Goal: Complete application form

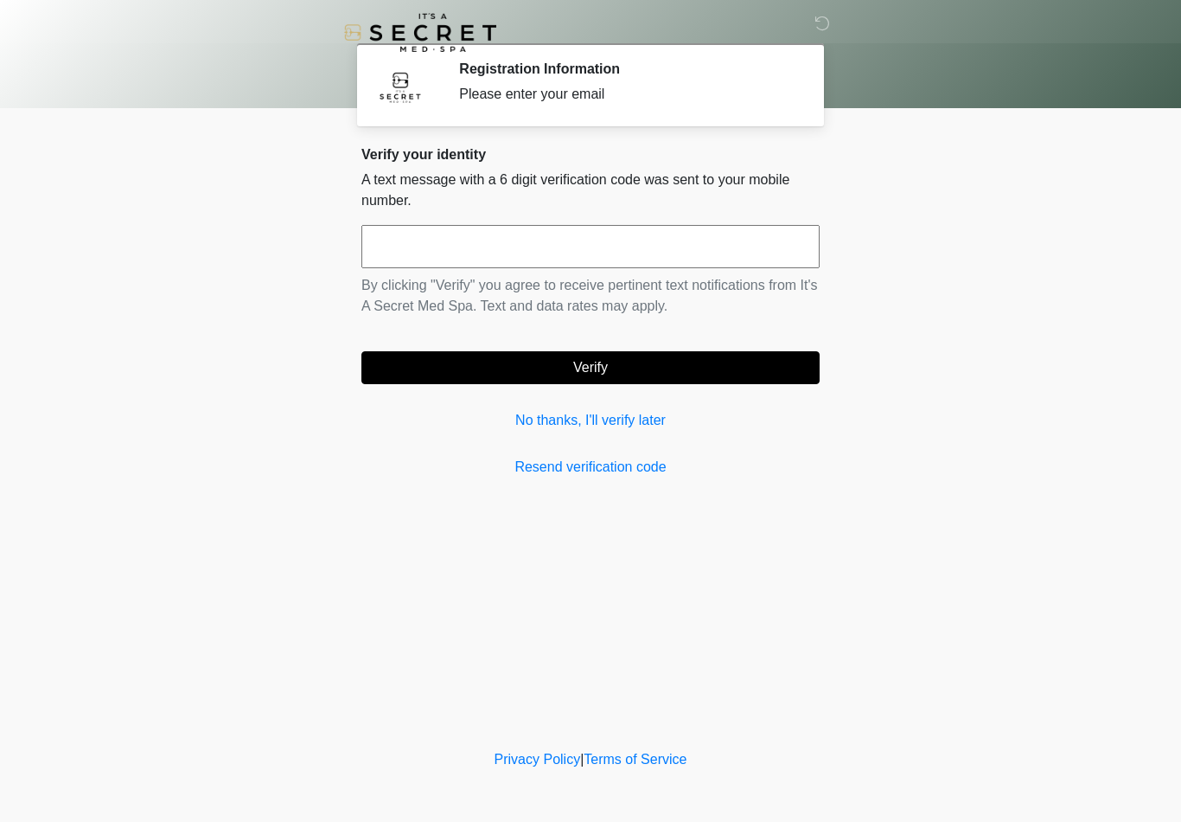
click at [716, 214] on div "Verify your identity A text message with a 6 digit verification code was sent t…" at bounding box center [591, 311] width 458 height 331
click at [692, 263] on input "text" at bounding box center [591, 246] width 458 height 43
type input "******"
click at [724, 367] on button "Verify" at bounding box center [591, 367] width 458 height 33
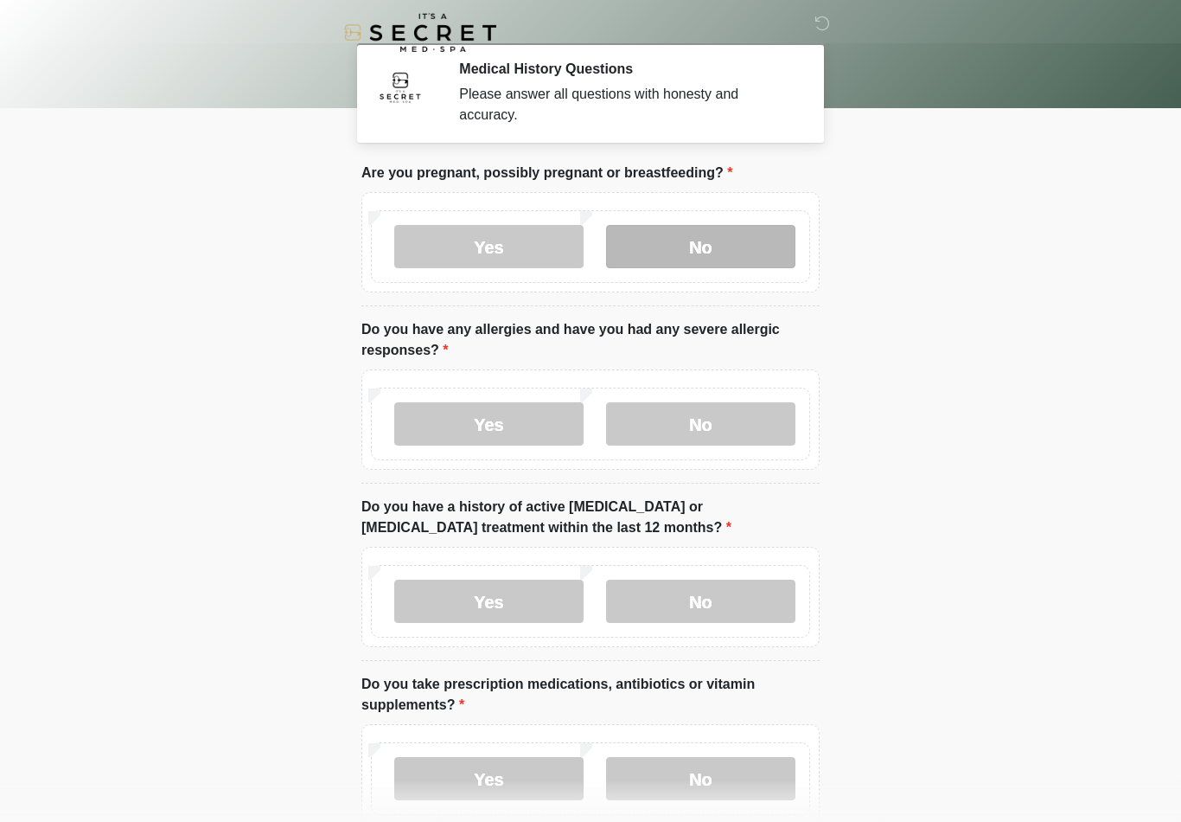
click at [746, 253] on label "No" at bounding box center [700, 246] width 189 height 43
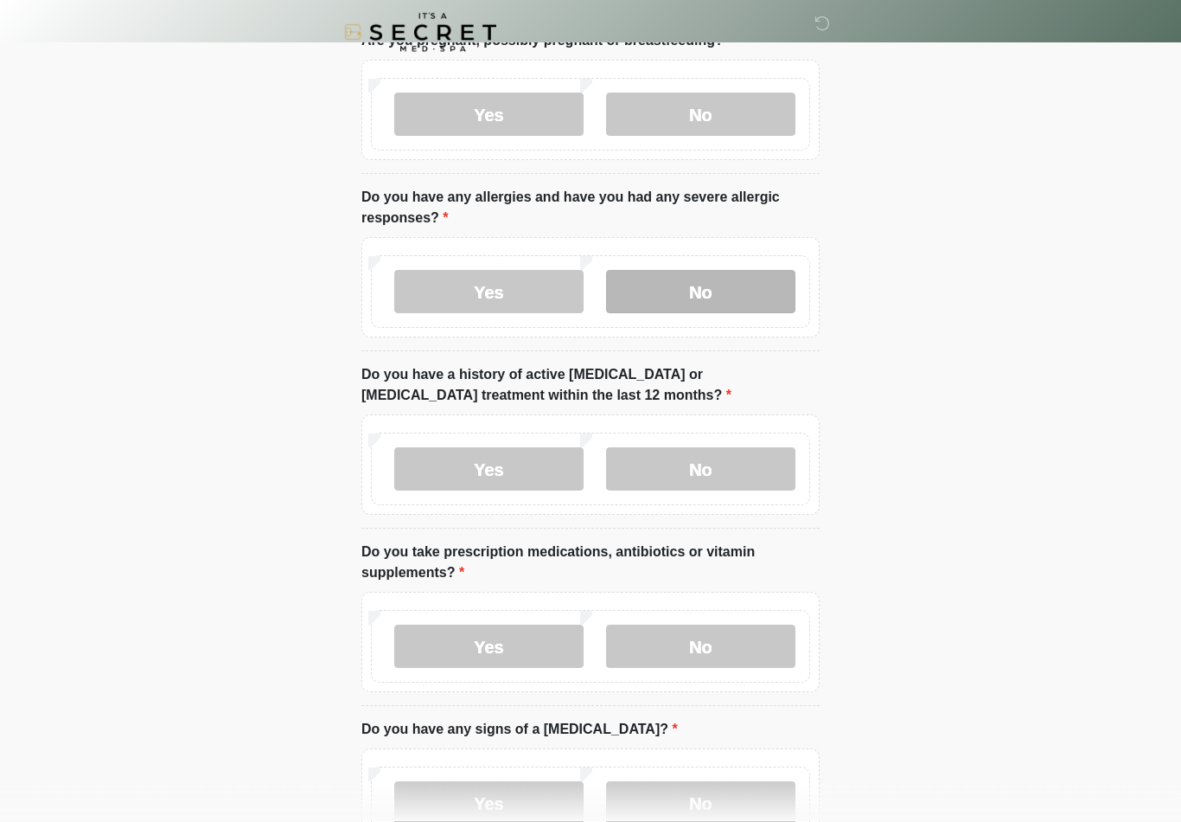
click at [737, 309] on label "No" at bounding box center [700, 292] width 189 height 43
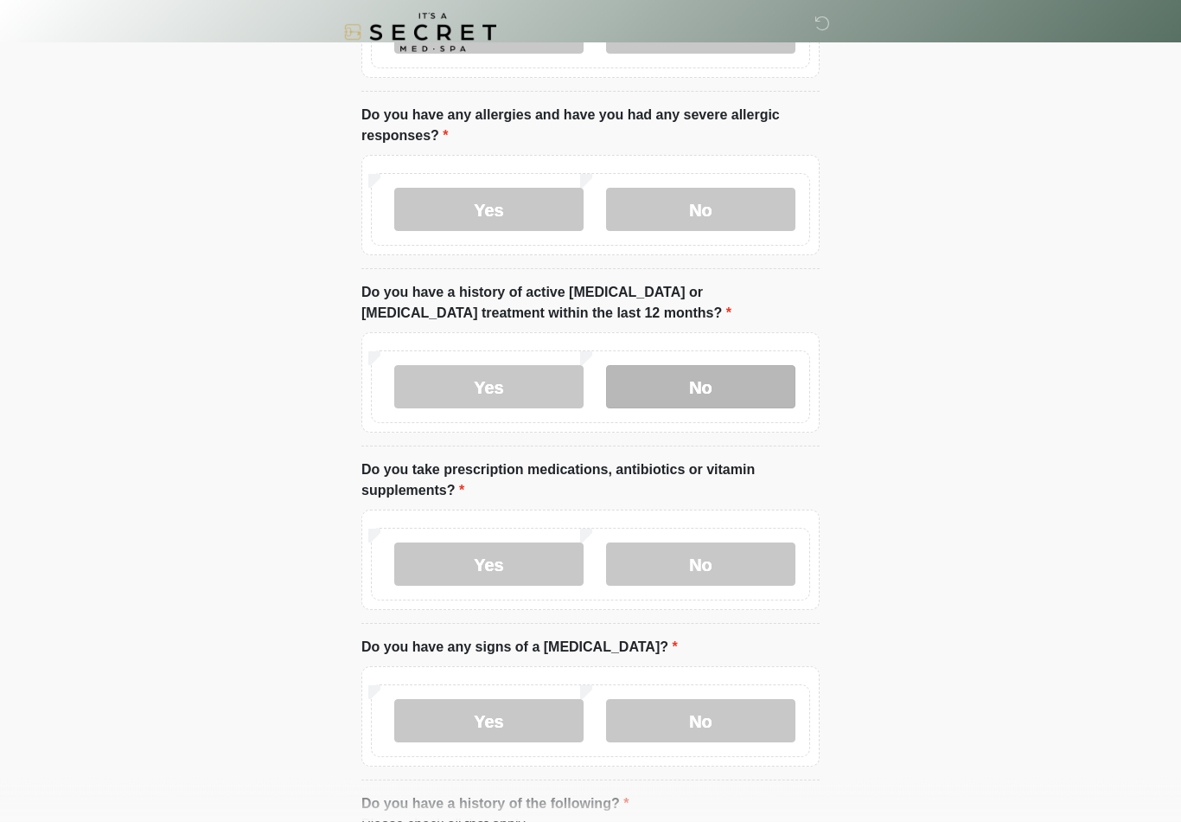
click at [772, 406] on label "No" at bounding box center [700, 387] width 189 height 43
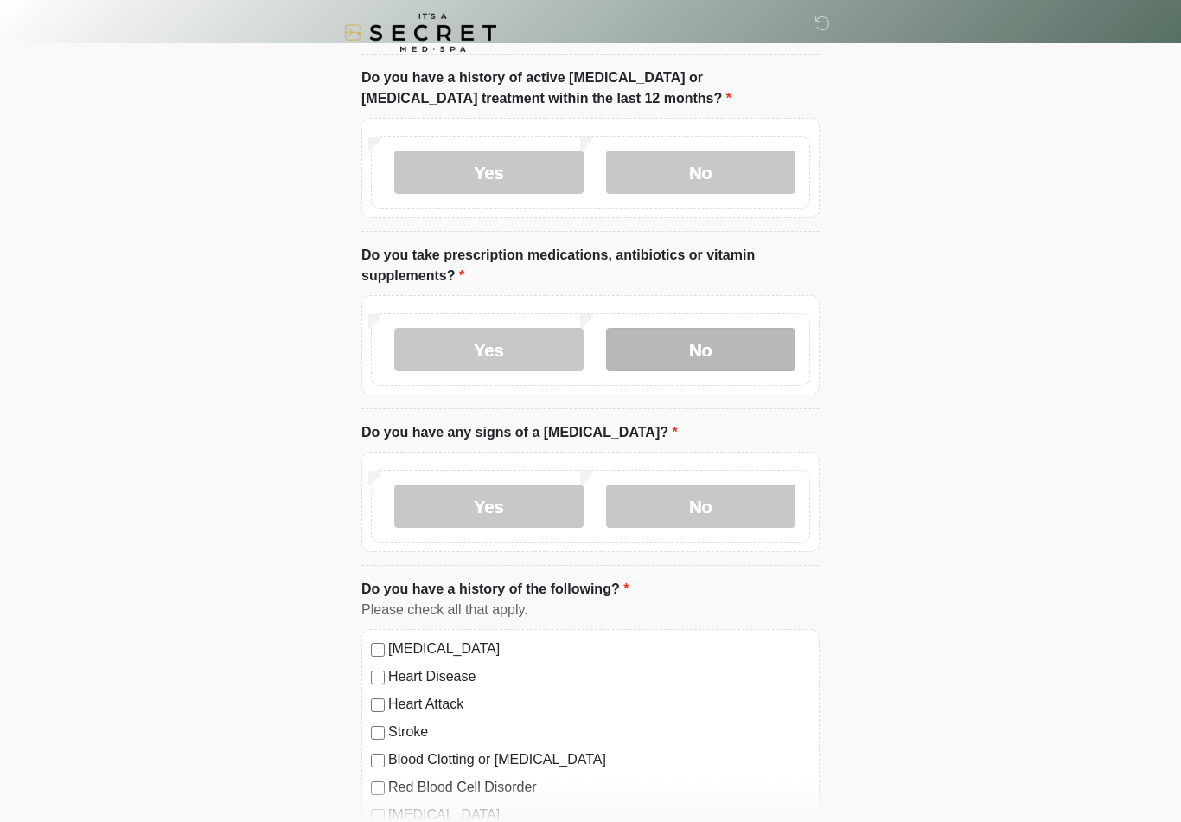
click at [746, 358] on label "No" at bounding box center [700, 349] width 189 height 43
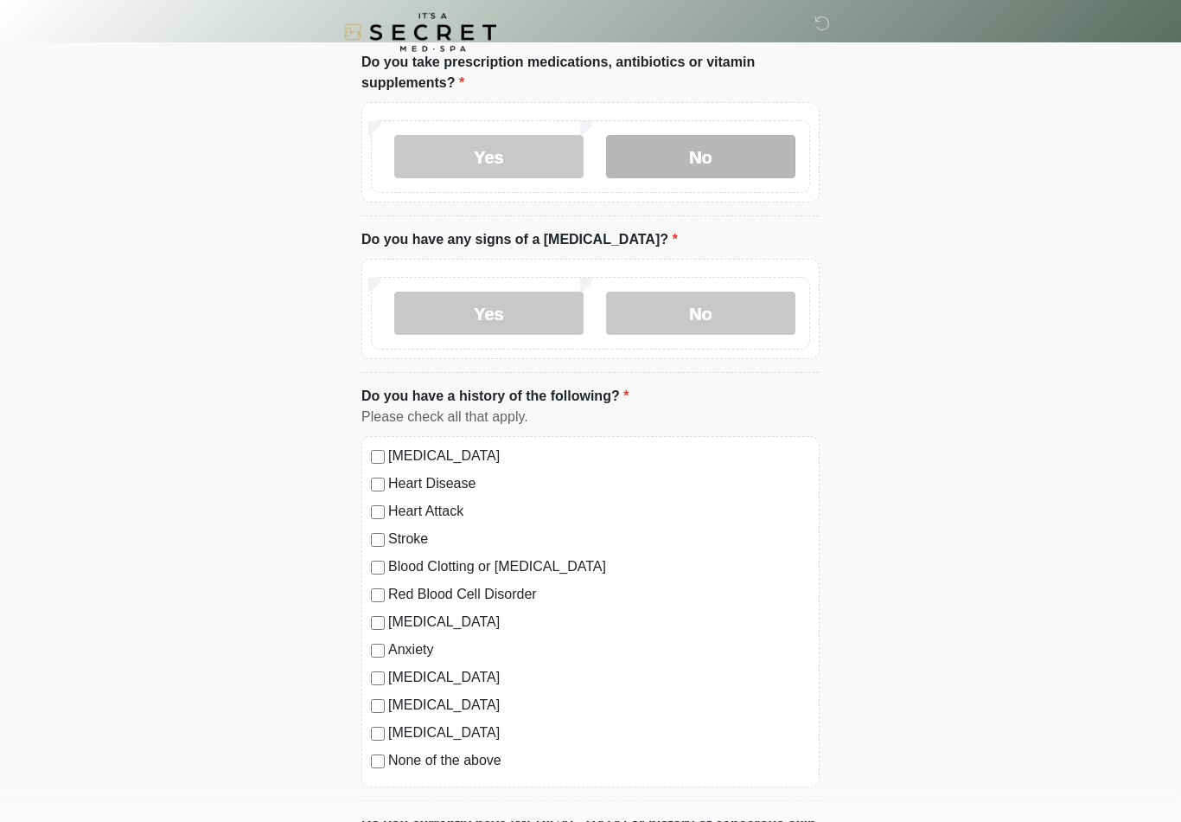
scroll to position [626, 0]
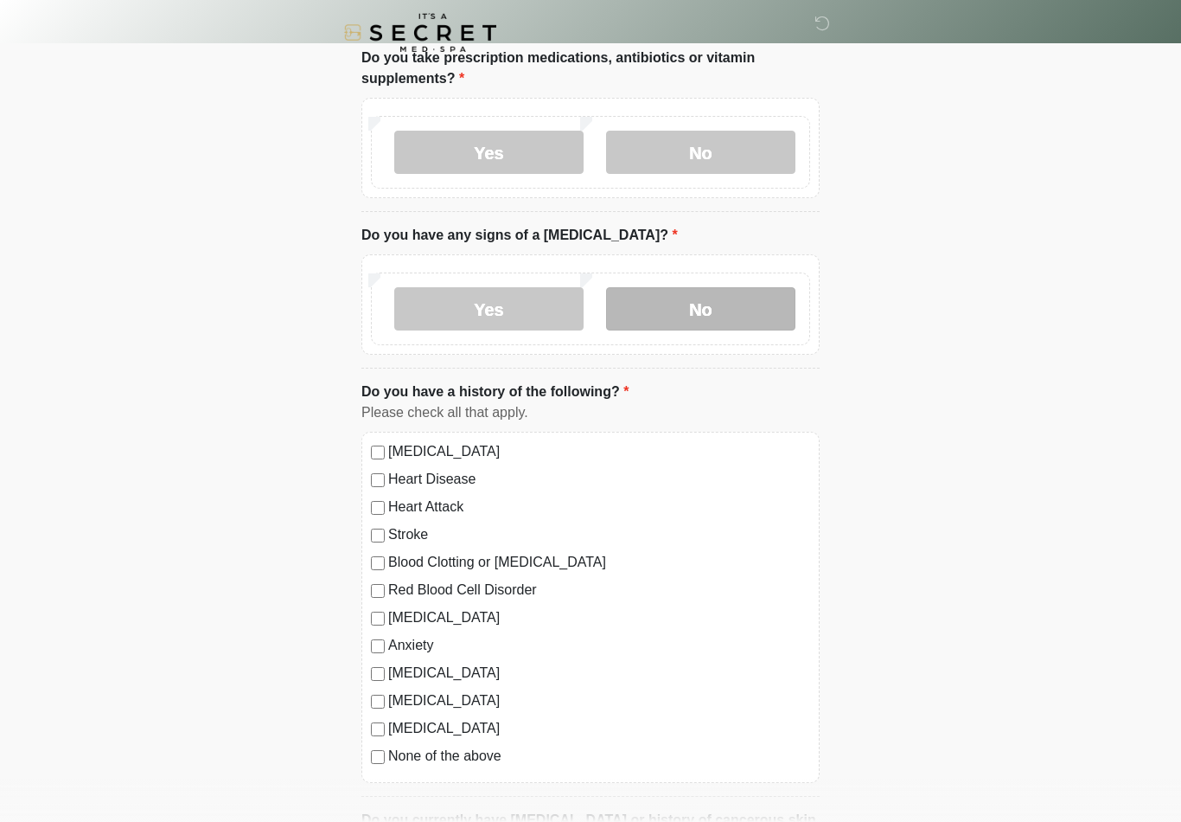
click at [755, 308] on label "No" at bounding box center [700, 308] width 189 height 43
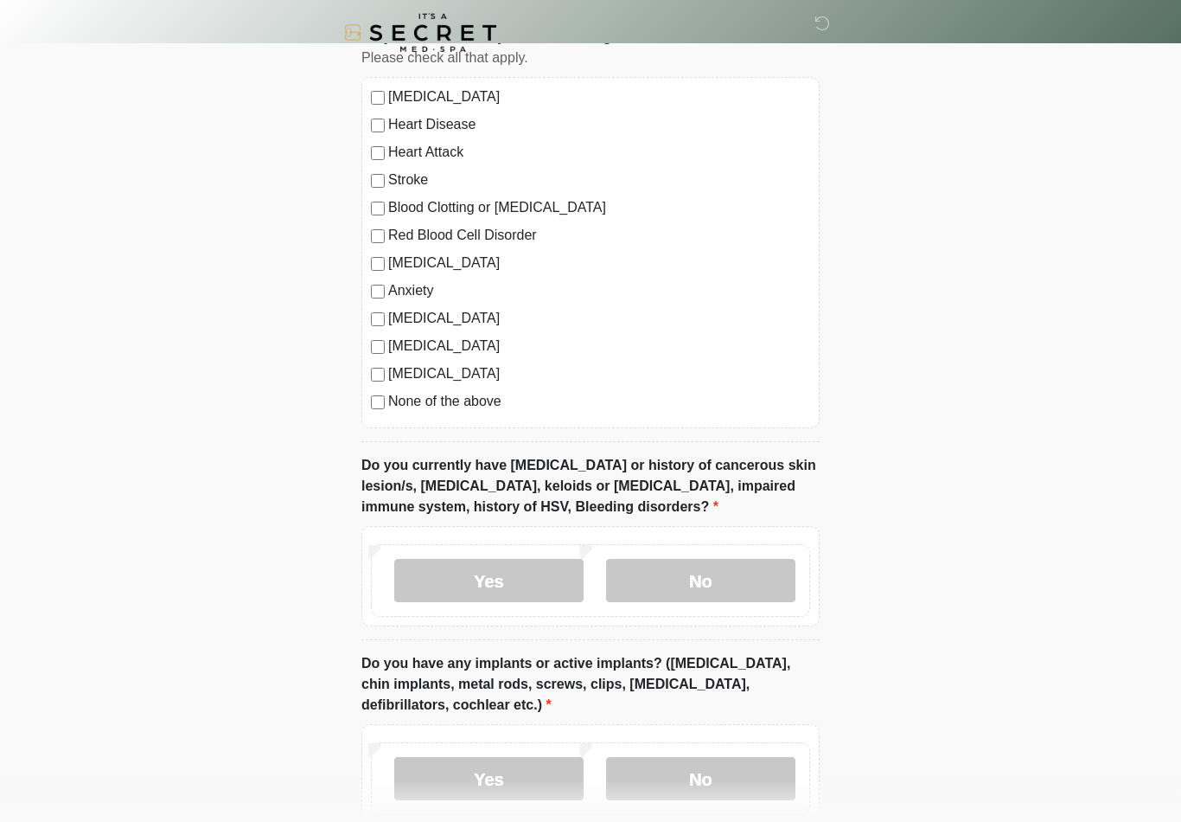
scroll to position [971, 0]
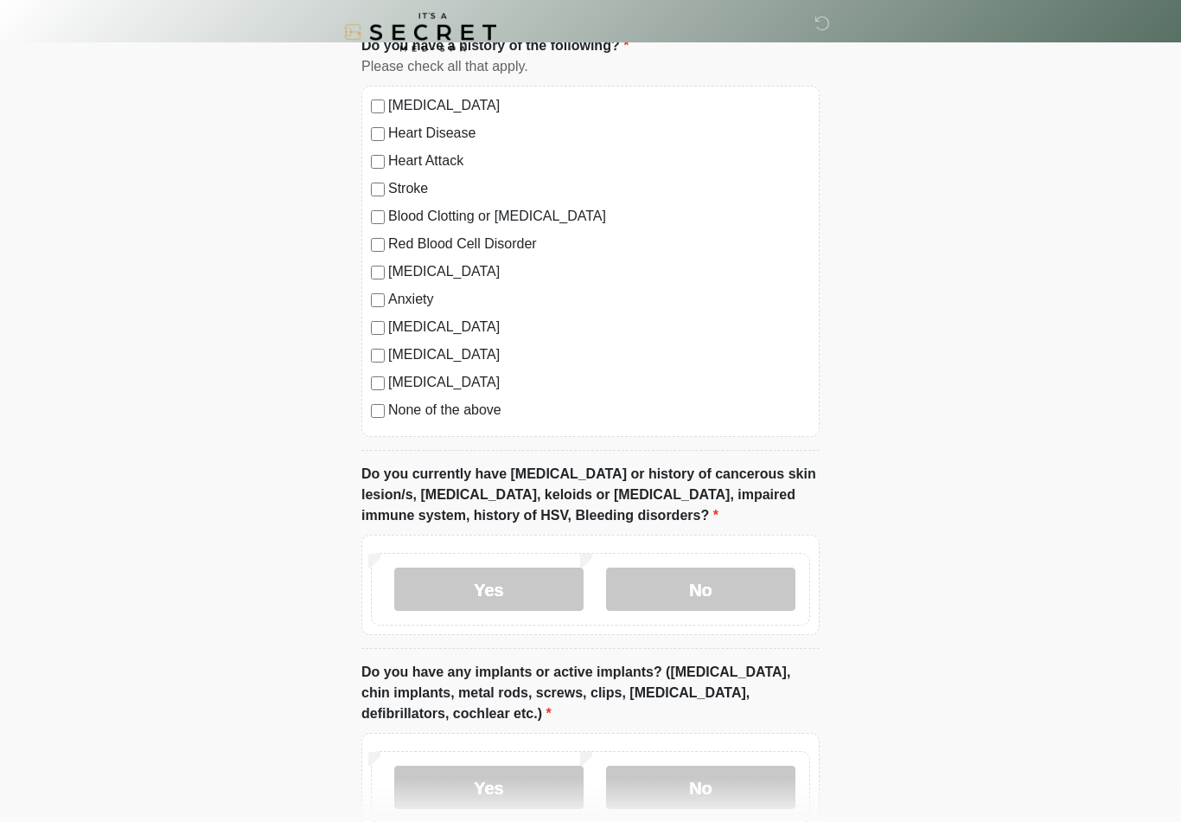
click at [471, 418] on label "None of the above" at bounding box center [599, 410] width 422 height 21
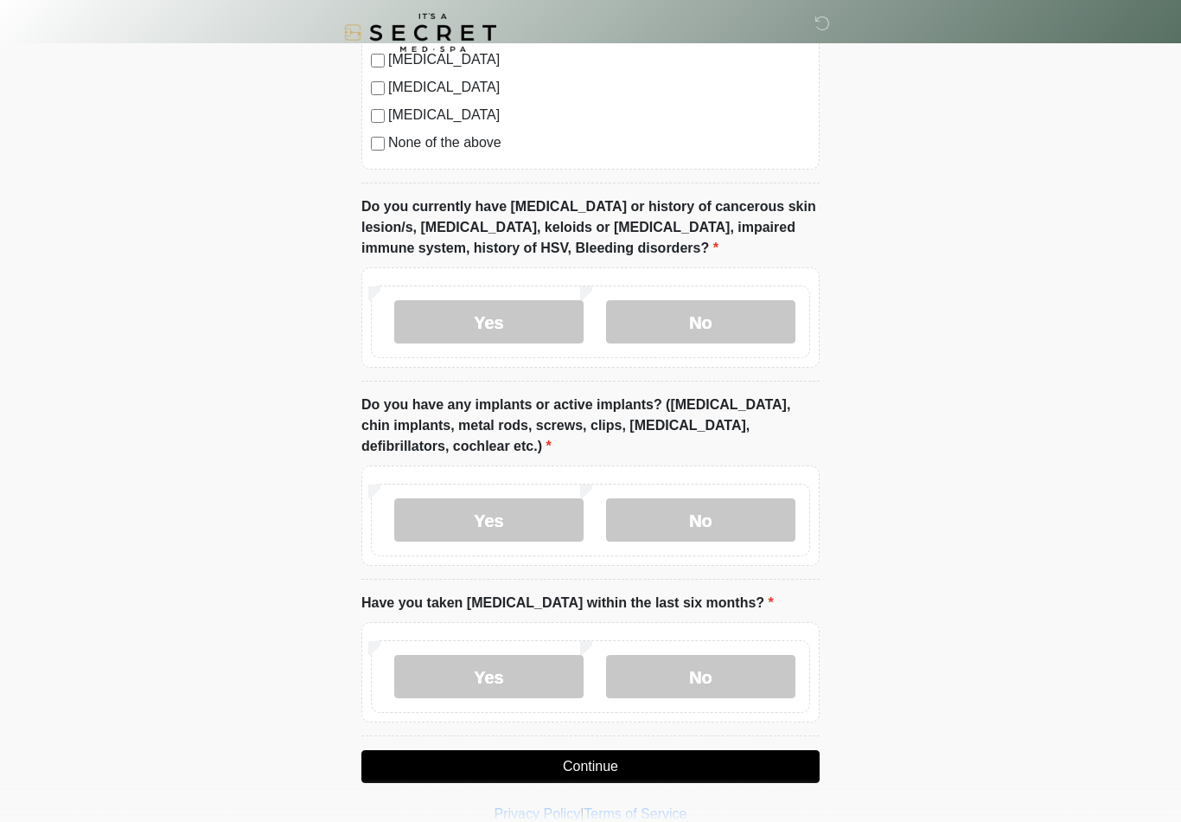
scroll to position [1252, 0]
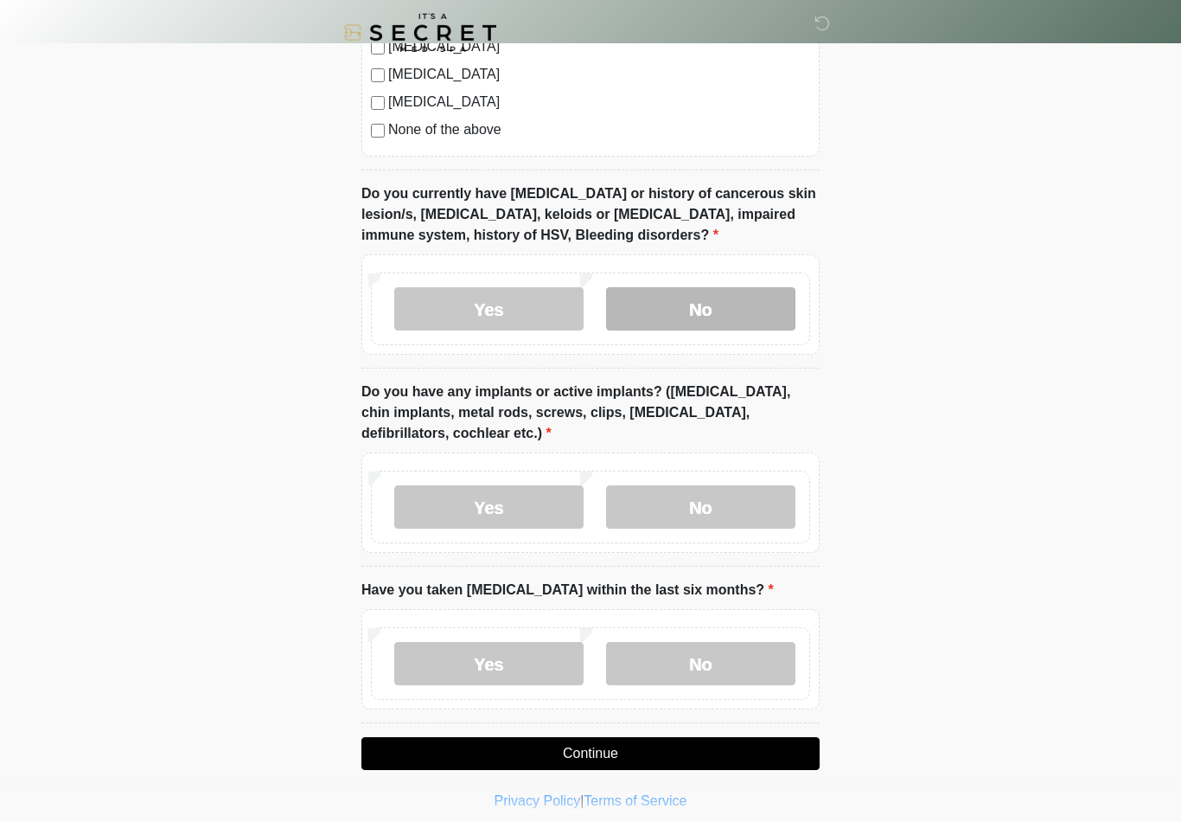
click at [737, 325] on label "No" at bounding box center [700, 308] width 189 height 43
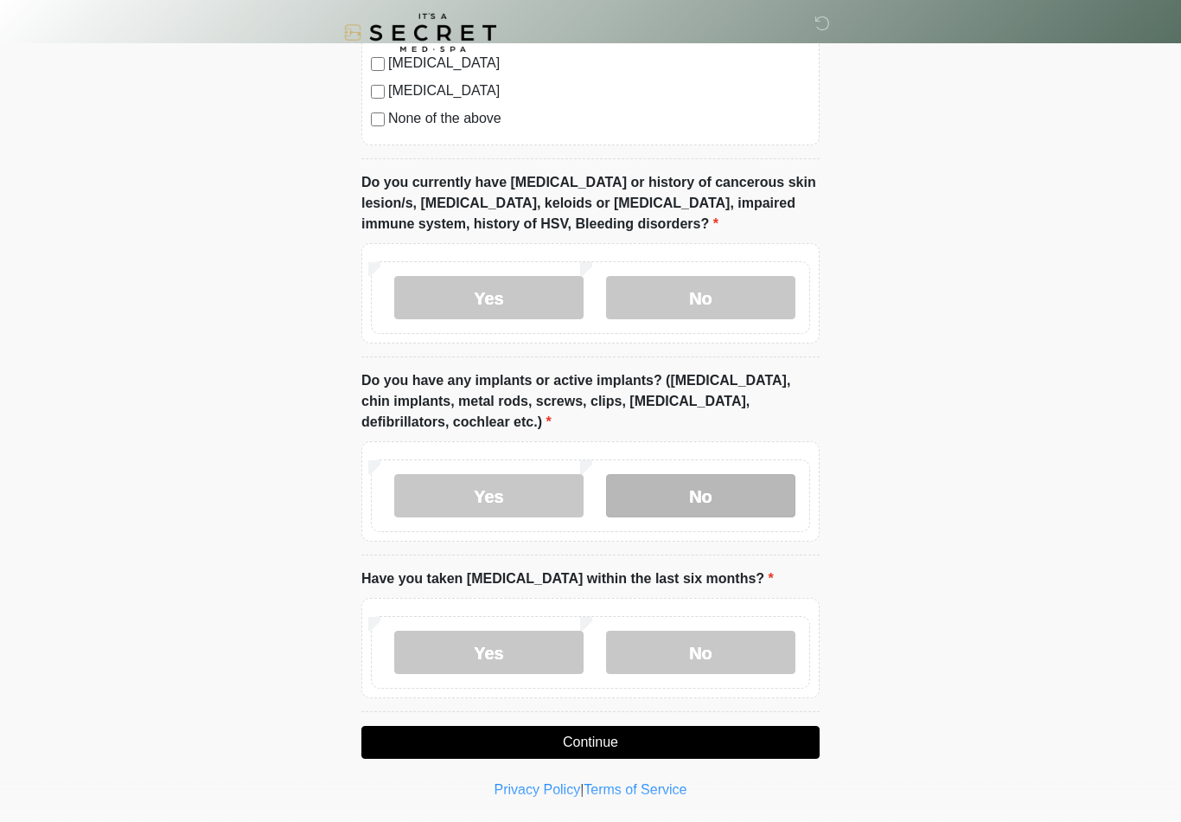
click at [724, 493] on label "No" at bounding box center [700, 495] width 189 height 43
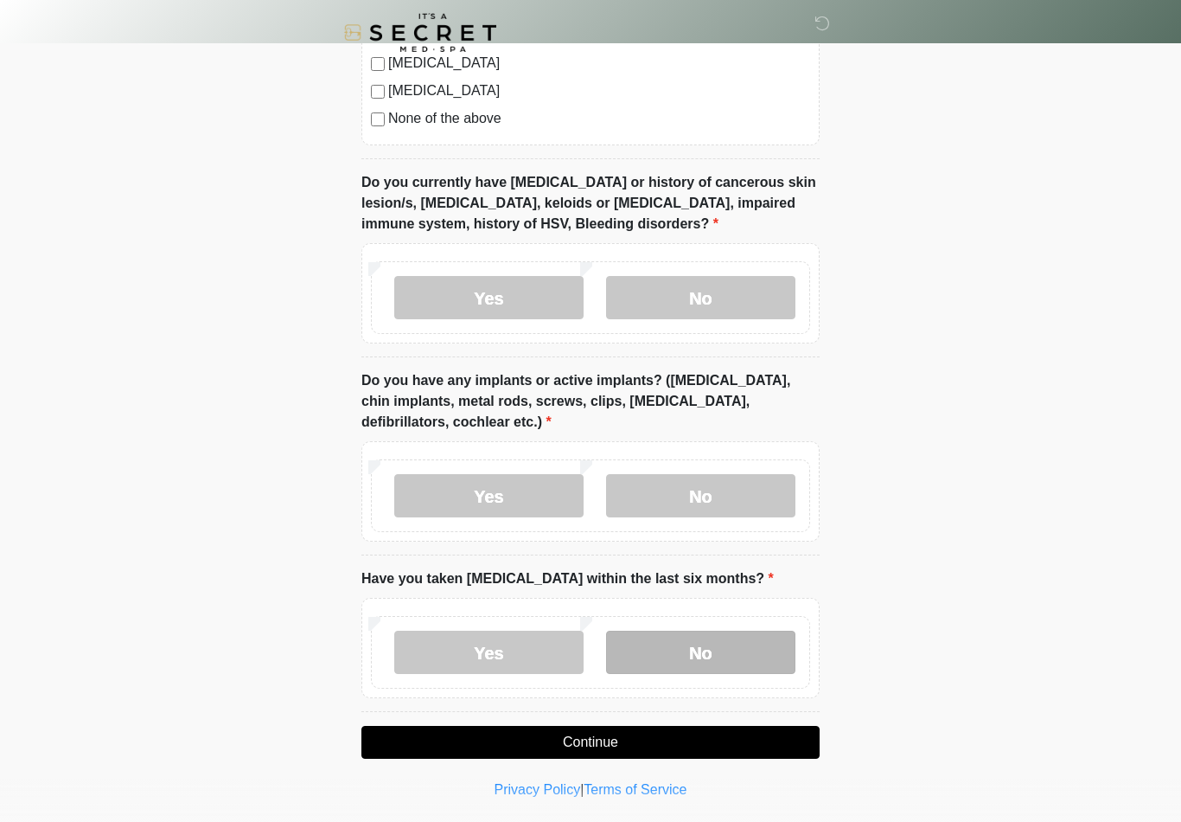
click at [692, 643] on label "No" at bounding box center [700, 652] width 189 height 43
click at [629, 744] on button "Continue" at bounding box center [591, 742] width 458 height 33
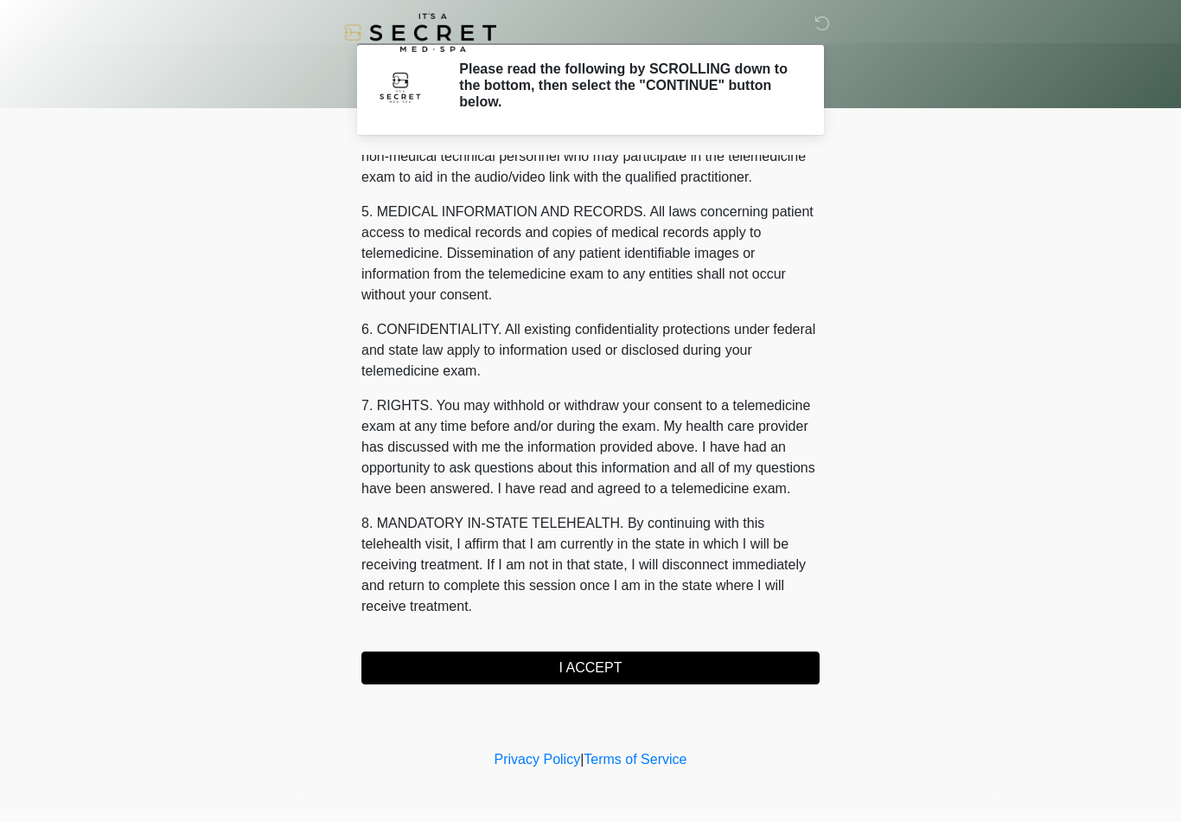
scroll to position [528, 0]
click at [686, 669] on button "I ACCEPT" at bounding box center [591, 667] width 458 height 33
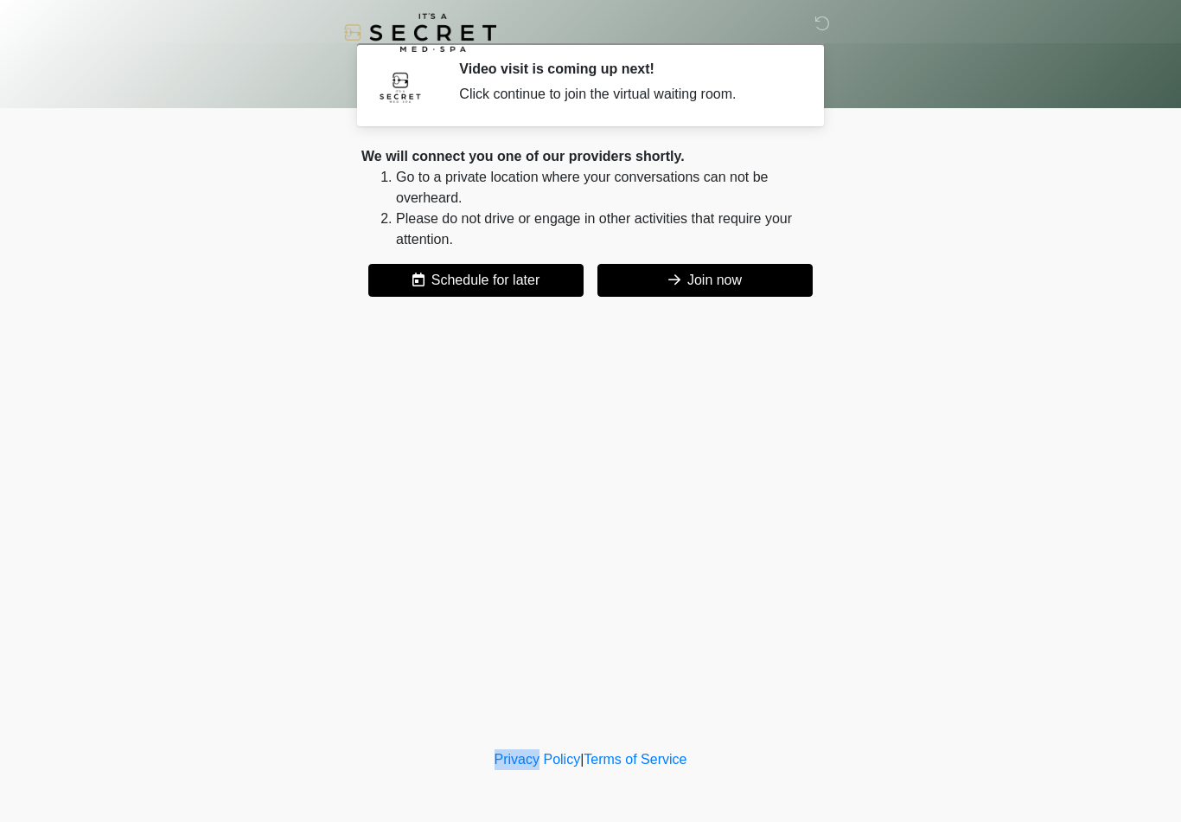
click at [750, 295] on button "Join now" at bounding box center [705, 280] width 215 height 33
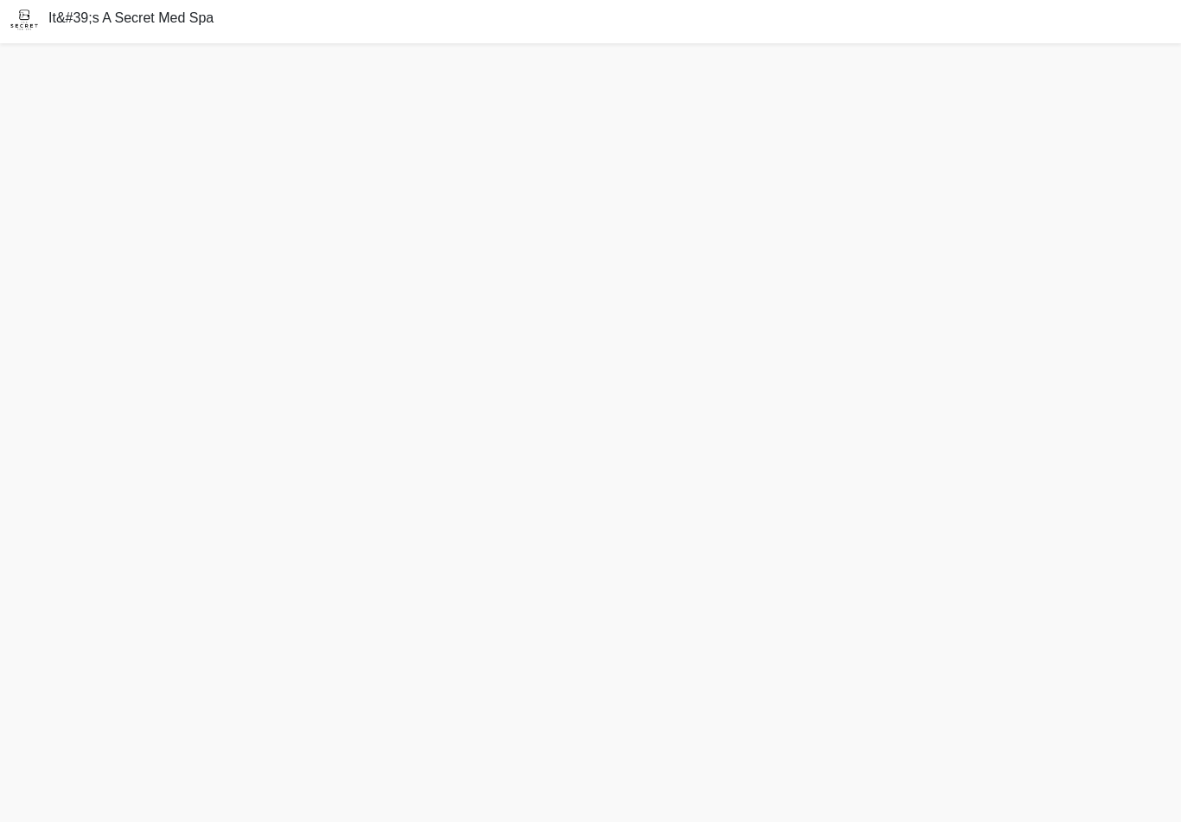
scroll to position [5, 0]
